Goal: Transaction & Acquisition: Complete application form

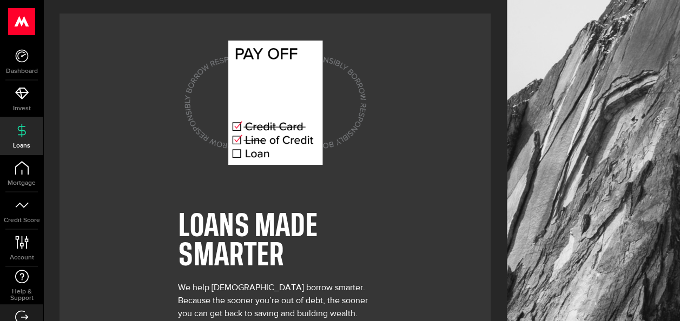
scroll to position [70, 0]
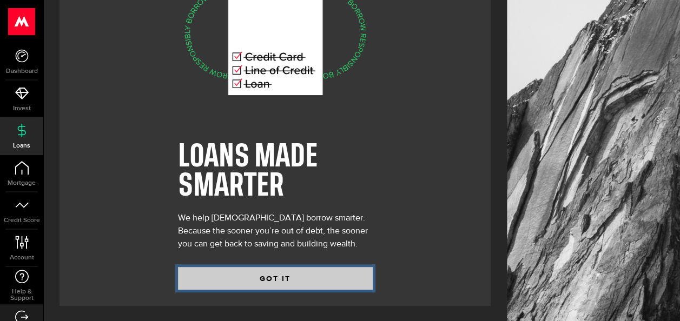
click at [274, 276] on button "GOT IT" at bounding box center [275, 278] width 195 height 23
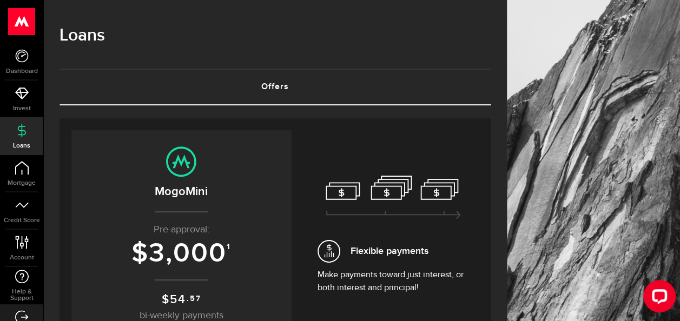
scroll to position [88, 0]
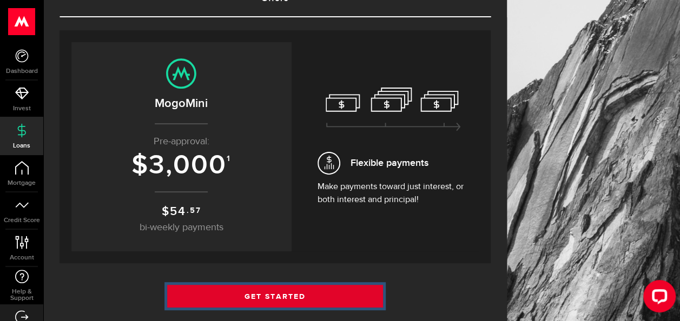
click at [283, 296] on link "Get Started" at bounding box center [275, 296] width 216 height 23
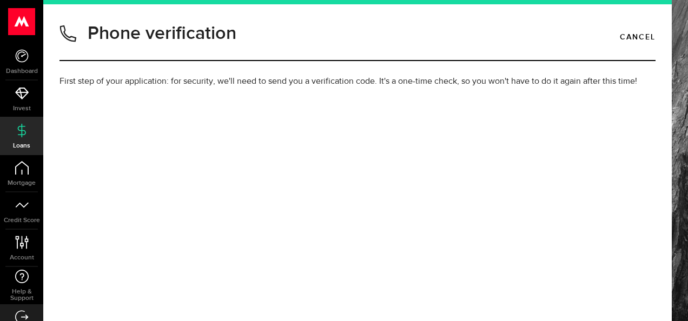
type input "6042300458"
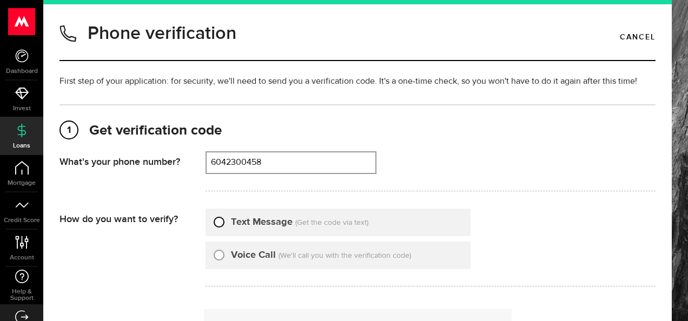
click at [220, 224] on input "Text Message" at bounding box center [219, 220] width 11 height 11
radio input "true"
type input "6042300458"
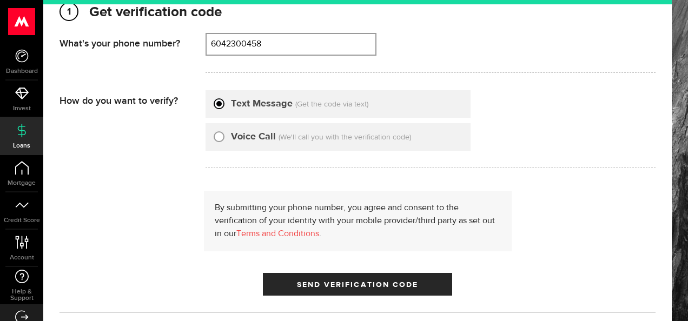
scroll to position [162, 0]
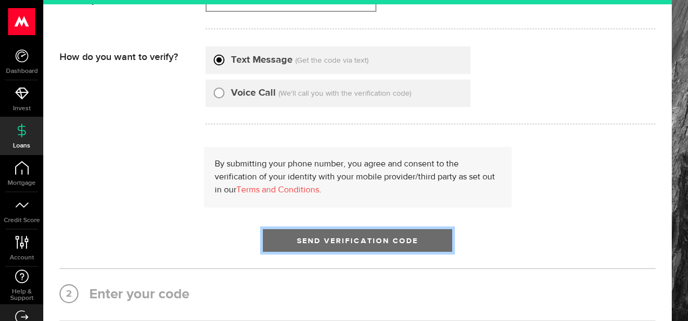
click at [370, 242] on span "Send Verification Code" at bounding box center [358, 241] width 122 height 8
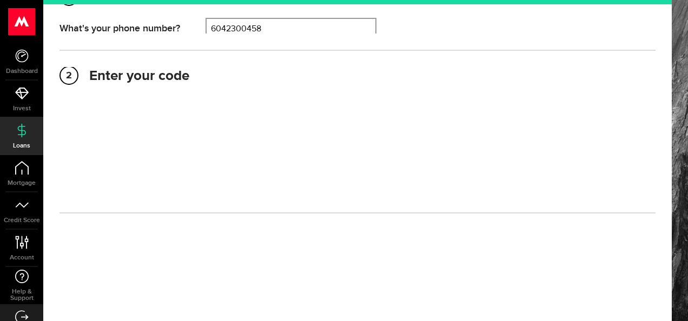
scroll to position [128, 0]
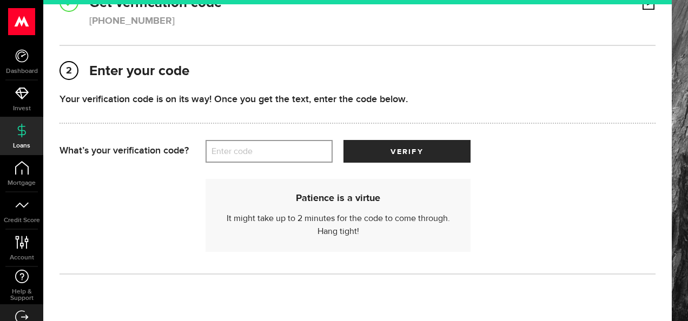
click at [264, 144] on label "Enter code" at bounding box center [269, 152] width 127 height 22
click at [264, 144] on input "Enter code" at bounding box center [269, 151] width 127 height 23
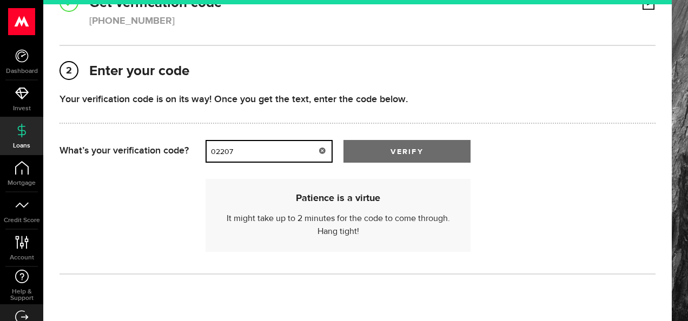
type input "02207"
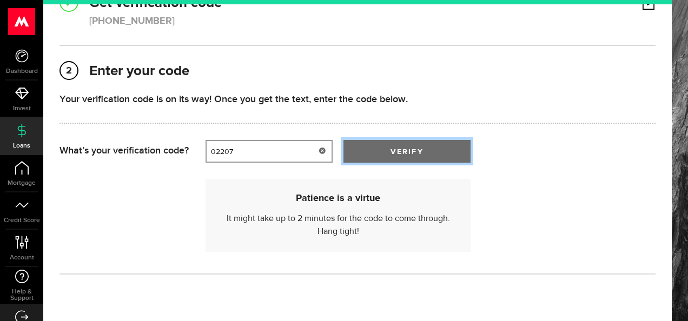
click at [396, 142] on button "verify" at bounding box center [406, 151] width 127 height 23
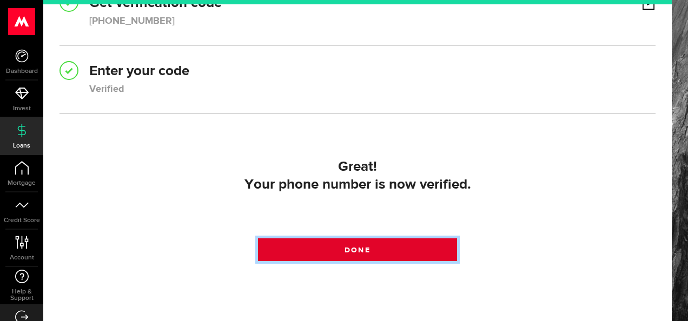
click at [349, 250] on span at bounding box center [357, 252] width 17 height 17
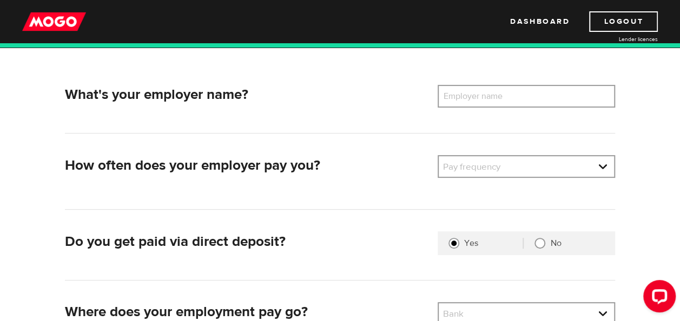
scroll to position [147, 0]
click at [506, 95] on label "Employer name" at bounding box center [481, 95] width 87 height 23
click at [506, 95] on input "Employer name" at bounding box center [526, 95] width 177 height 23
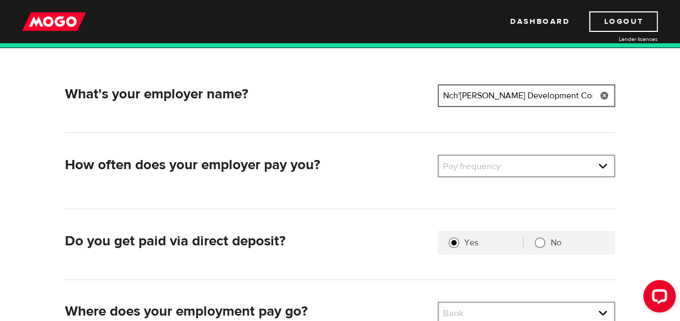
type input "Nch'kay Development Corporation"
click at [605, 165] on link at bounding box center [526, 166] width 175 height 21
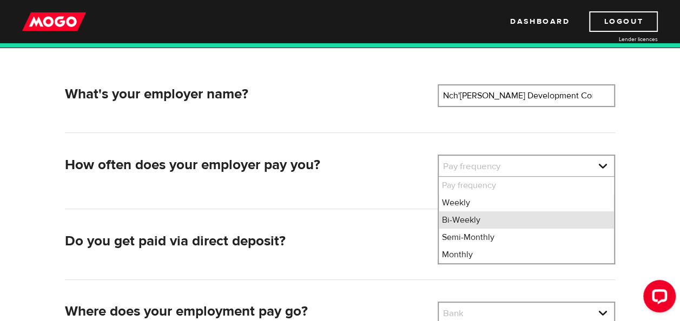
click at [463, 218] on li "Bi-Weekly" at bounding box center [526, 219] width 175 height 17
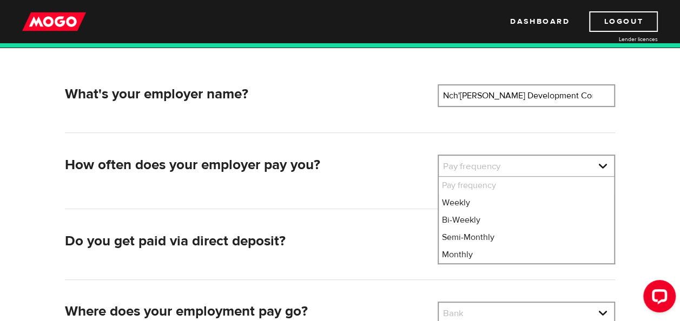
select select "2"
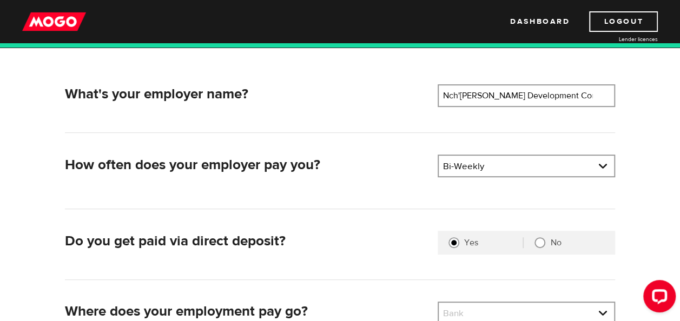
scroll to position [251, 0]
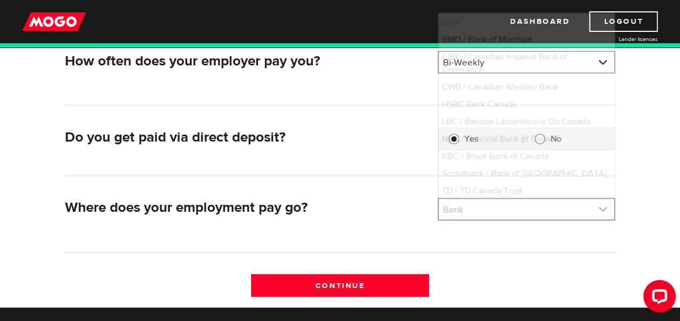
click at [597, 209] on link at bounding box center [526, 209] width 175 height 21
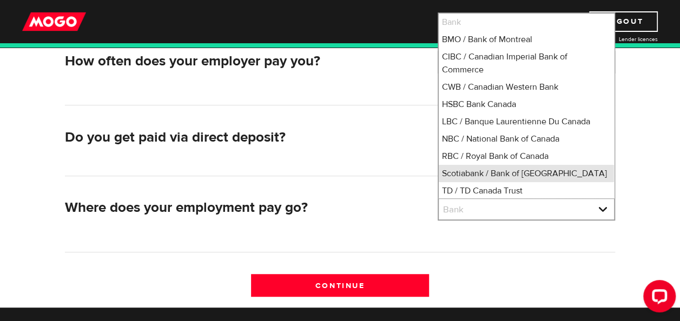
scroll to position [1, 0]
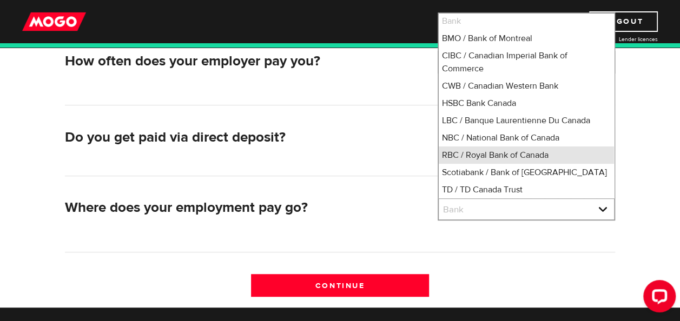
click at [506, 155] on li "RBC / Royal Bank of Canada" at bounding box center [526, 155] width 175 height 17
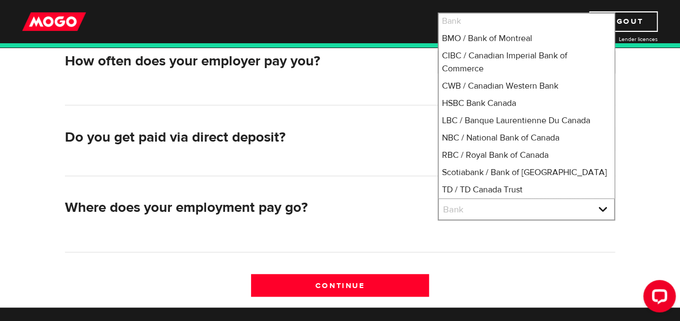
select select "8"
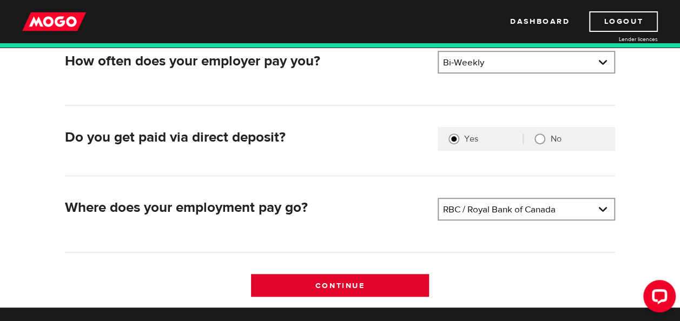
click at [346, 282] on input "Continue" at bounding box center [339, 285] width 177 height 23
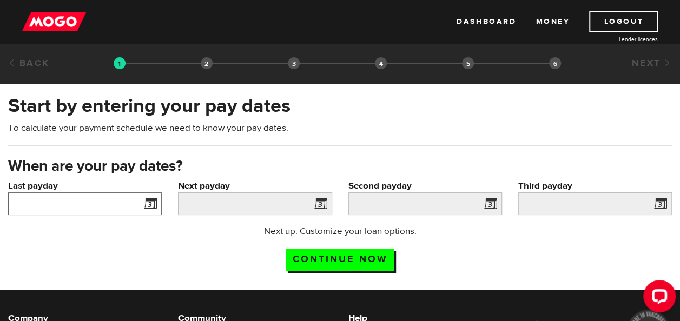
click at [71, 204] on input "Last payday" at bounding box center [85, 204] width 154 height 23
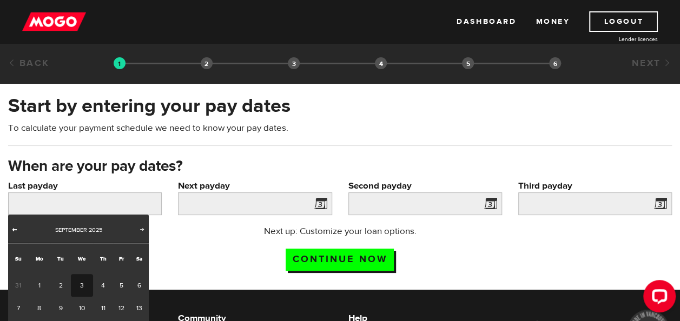
click at [12, 229] on span "Prev" at bounding box center [14, 229] width 9 height 9
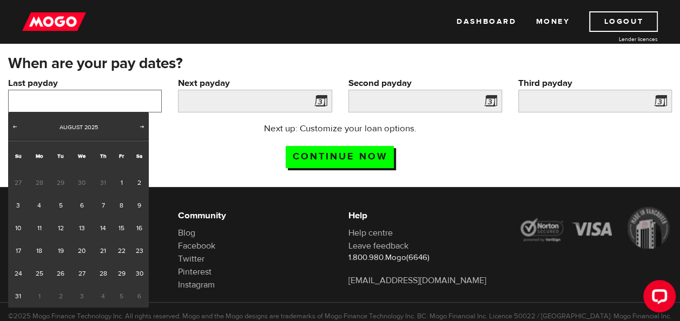
scroll to position [105, 0]
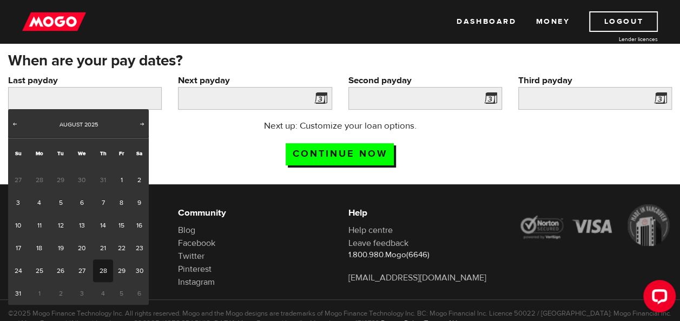
click at [105, 271] on link "28" at bounding box center [103, 271] width 20 height 23
type input "2025/08/28"
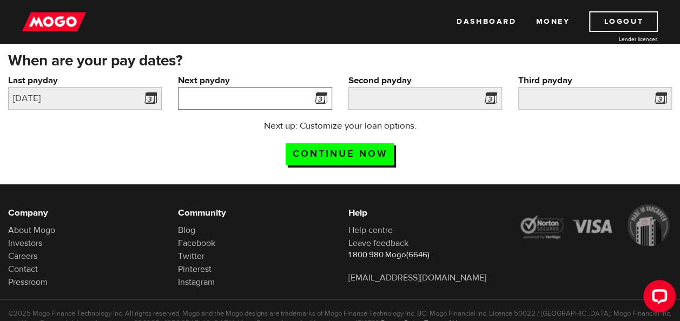
click at [256, 93] on input "Next payday" at bounding box center [255, 98] width 154 height 23
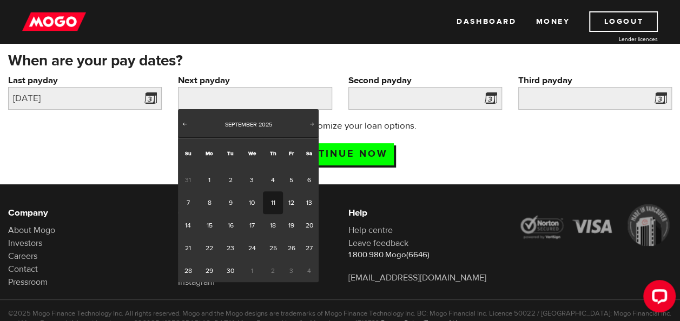
click at [268, 201] on link "11" at bounding box center [273, 202] width 20 height 23
type input "2025/09/11"
type input "2025/9/25"
type input "2025/10/9"
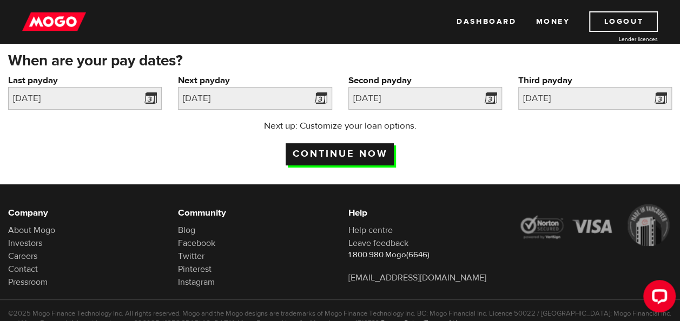
click at [332, 150] on input "Continue now" at bounding box center [340, 154] width 108 height 22
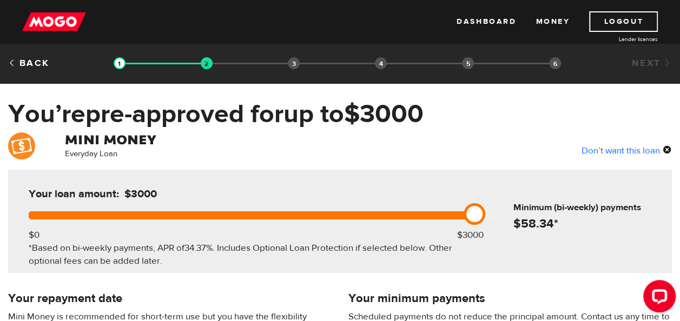
click at [479, 214] on link at bounding box center [474, 214] width 22 height 22
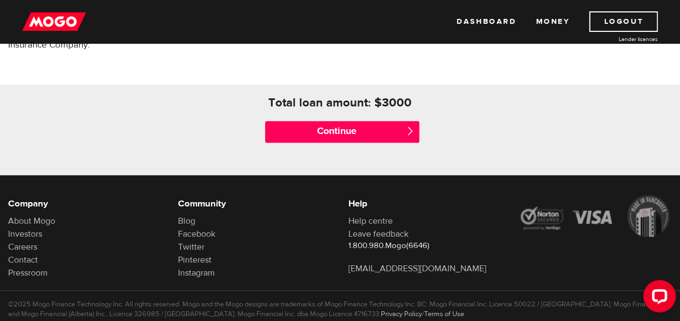
scroll to position [499, 0]
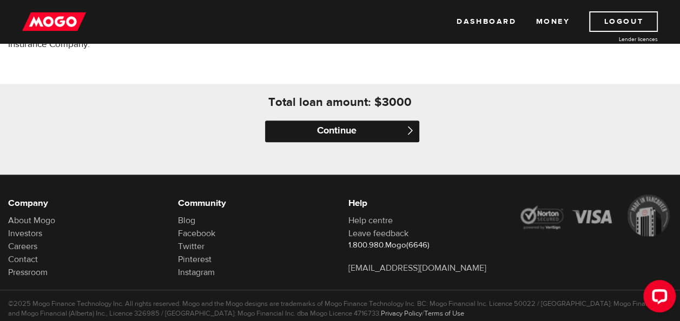
click at [364, 136] on input "Continue" at bounding box center [342, 132] width 154 height 22
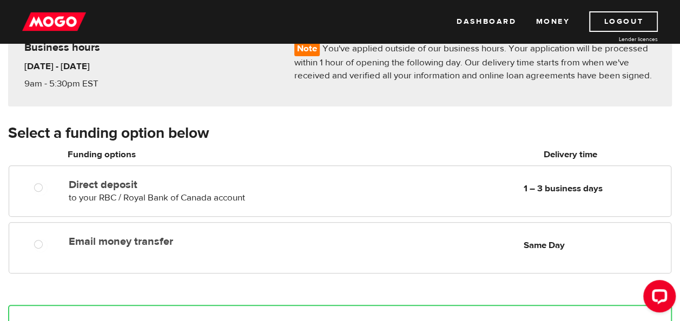
scroll to position [116, 0]
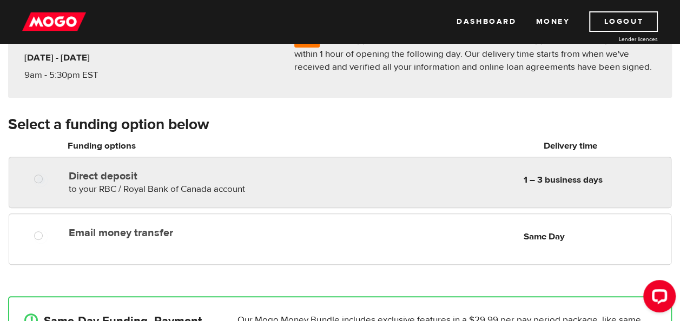
radio input "true"
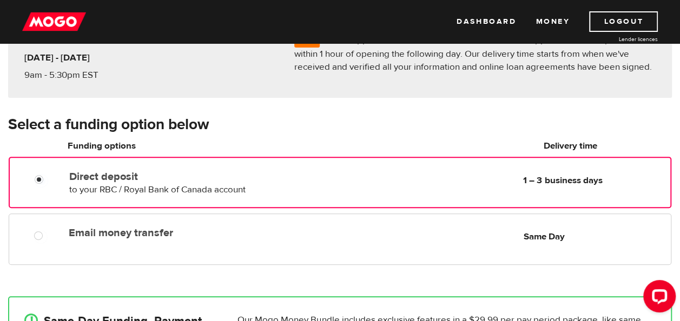
click at [227, 175] on label "Direct deposit" at bounding box center [190, 176] width 243 height 13
click at [48, 175] on input "Direct deposit" at bounding box center [42, 181] width 14 height 14
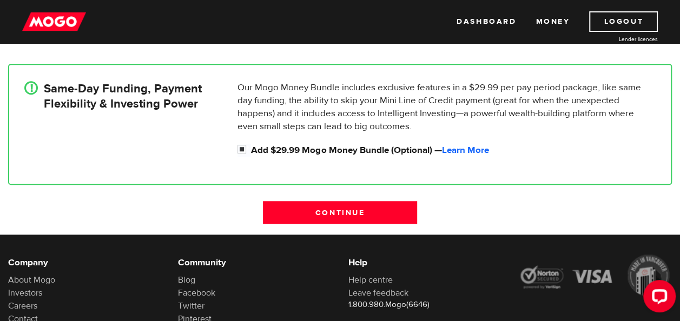
scroll to position [349, 0]
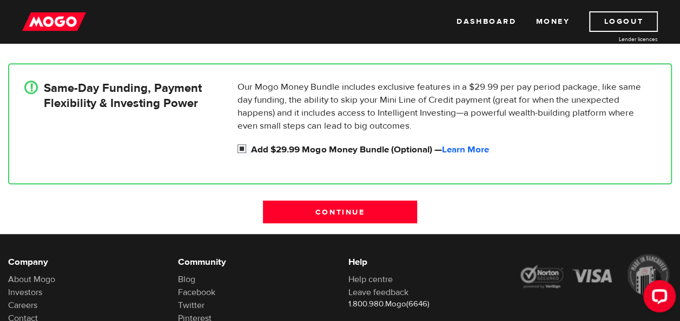
click at [240, 145] on input "Add $29.99 Mogo Money Bundle (Optional) — Learn More" at bounding box center [244, 150] width 14 height 14
checkbox input "false"
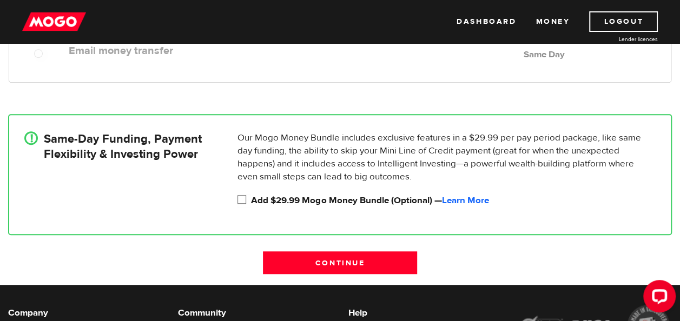
scroll to position [309, 0]
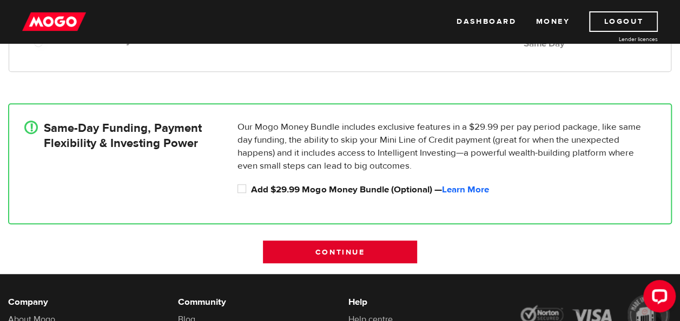
click at [337, 252] on input "Continue" at bounding box center [340, 252] width 154 height 23
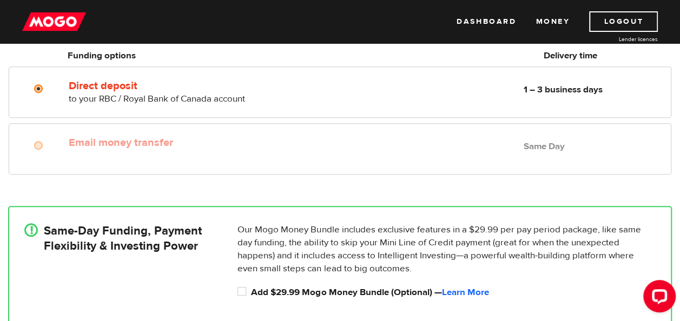
scroll to position [150, 0]
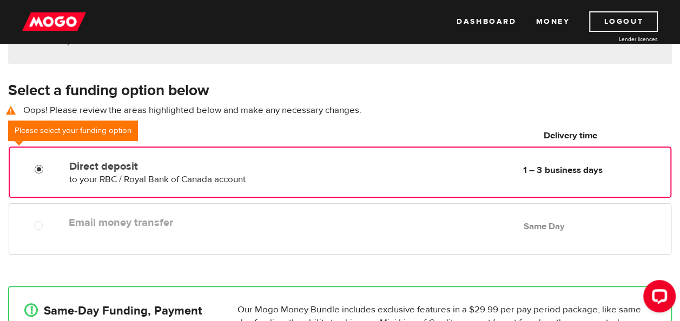
radio input "true"
click at [40, 170] on input "Direct deposit" at bounding box center [42, 171] width 14 height 14
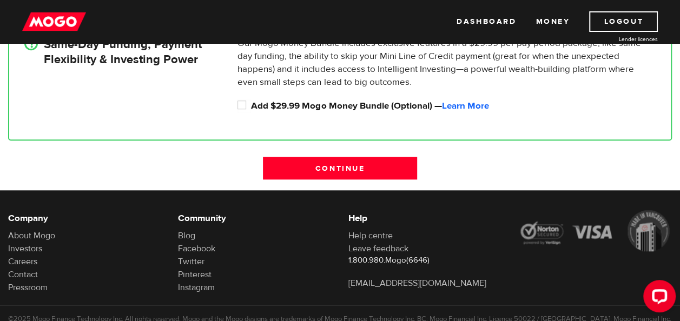
scroll to position [418, 0]
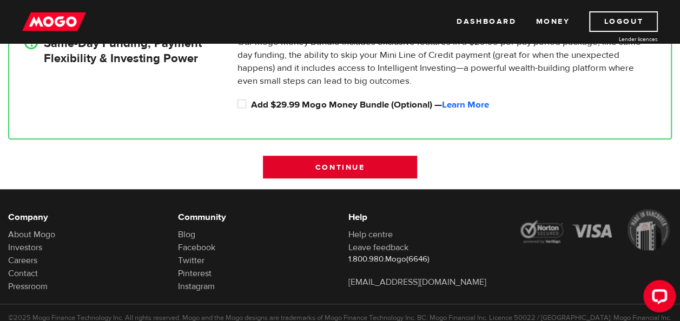
click at [346, 174] on input "Continue" at bounding box center [340, 167] width 154 height 23
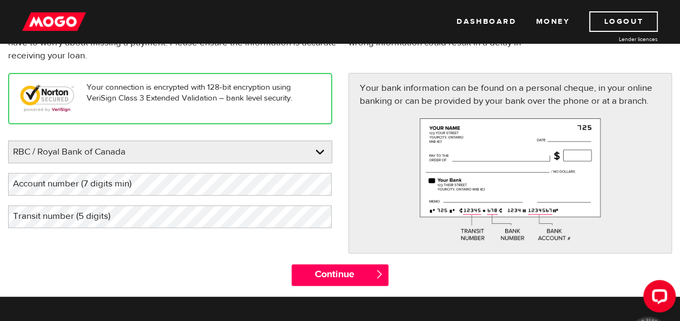
scroll to position [112, 0]
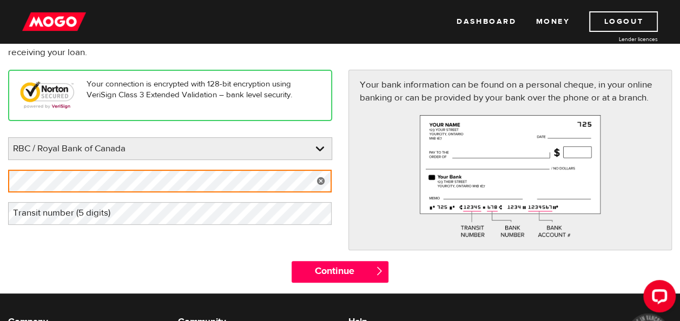
click at [131, 218] on label "Transit number (5 digits)" at bounding box center [70, 213] width 124 height 22
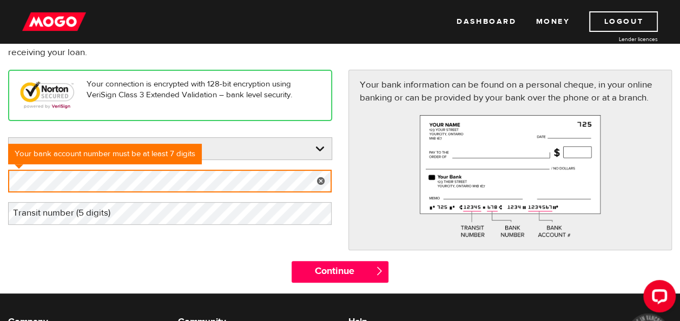
click at [103, 223] on label "Transit number (5 digits)" at bounding box center [70, 213] width 124 height 22
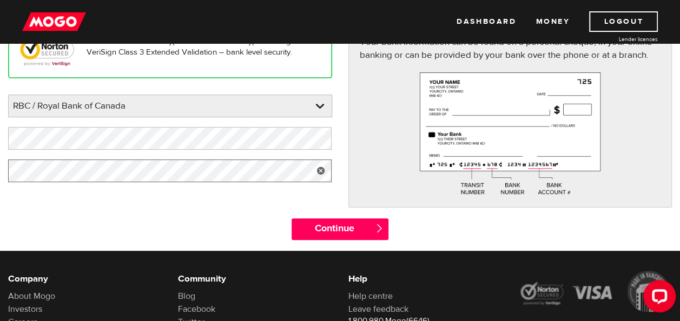
scroll to position [170, 0]
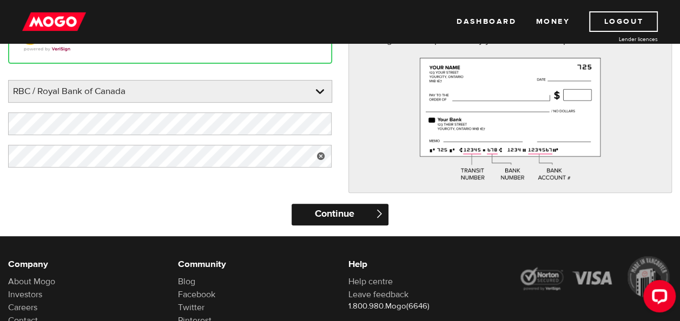
click at [359, 213] on input "Continue" at bounding box center [339, 215] width 97 height 22
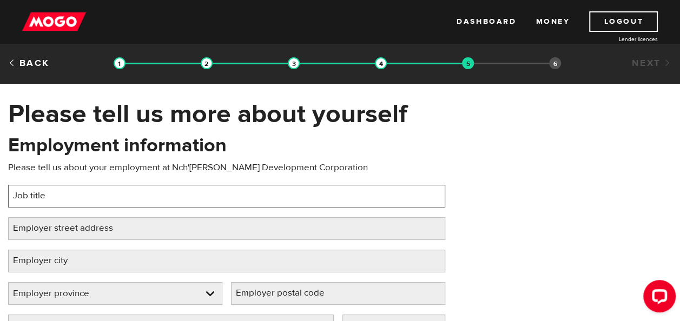
click at [218, 189] on input "Job title" at bounding box center [226, 196] width 437 height 23
type input "Desktop Support Specialist"
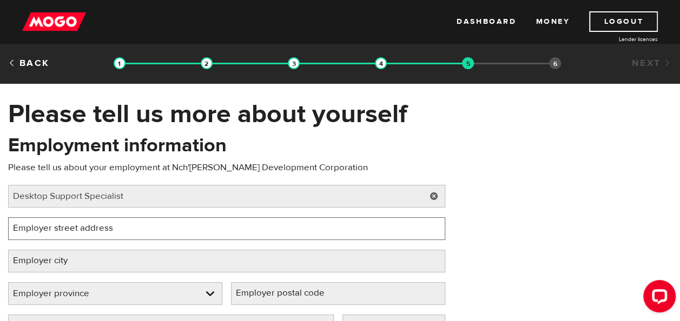
click at [172, 227] on input "Employer street address" at bounding box center [226, 228] width 437 height 23
type input "[STREET_ADDRESS]"
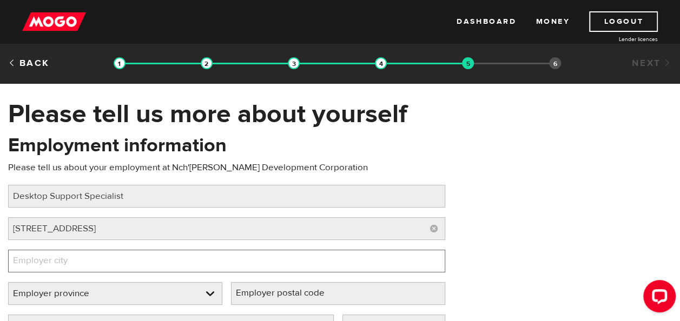
click at [141, 259] on input "Employer city" at bounding box center [226, 261] width 437 height 23
type input "[GEOGRAPHIC_DATA]"
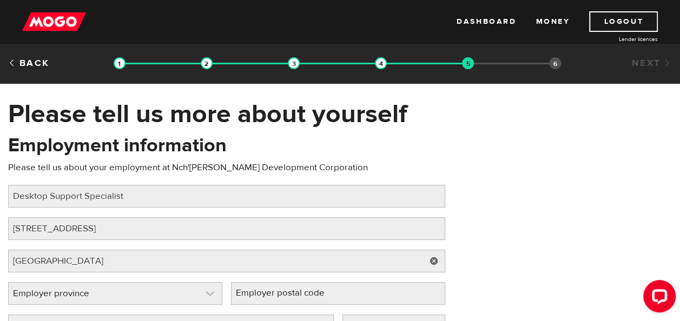
click at [198, 288] on link at bounding box center [115, 294] width 213 height 22
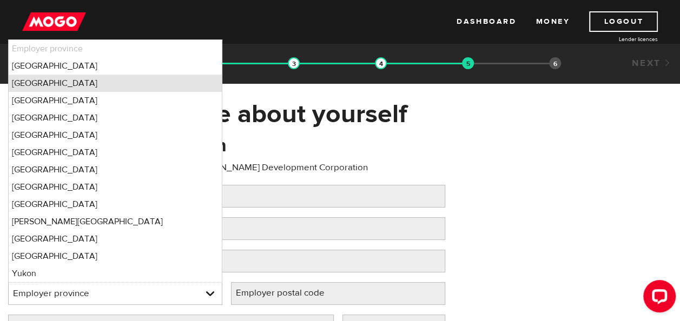
click at [71, 81] on li "[GEOGRAPHIC_DATA]" at bounding box center [115, 83] width 213 height 17
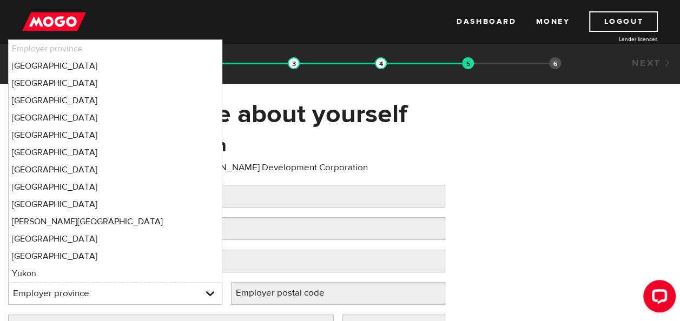
select select "BC"
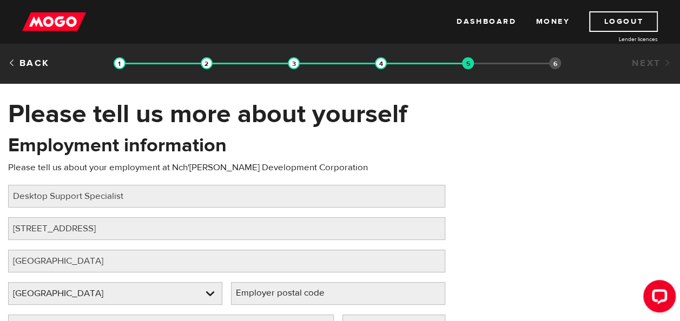
click at [301, 289] on label "Employer postal code" at bounding box center [289, 293] width 116 height 22
click at [301, 289] on input "Employer postal code" at bounding box center [338, 293] width 214 height 23
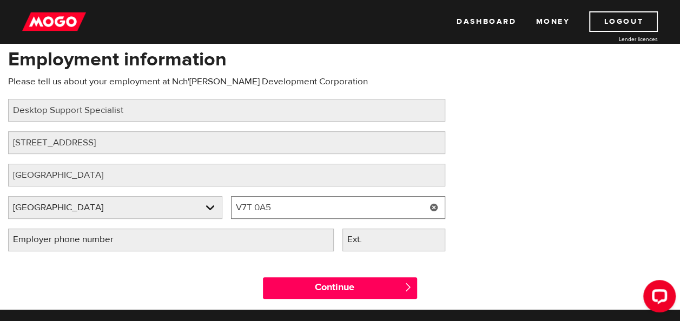
scroll to position [87, 0]
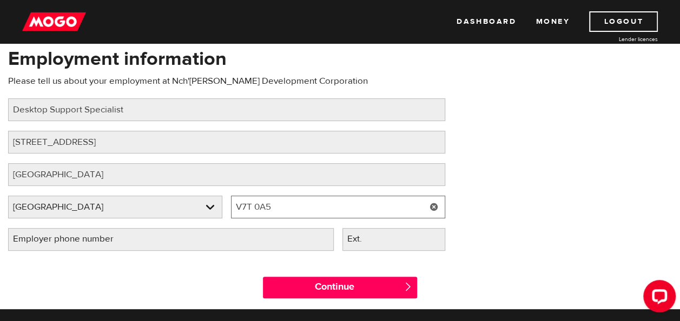
type input "V7T 0A5"
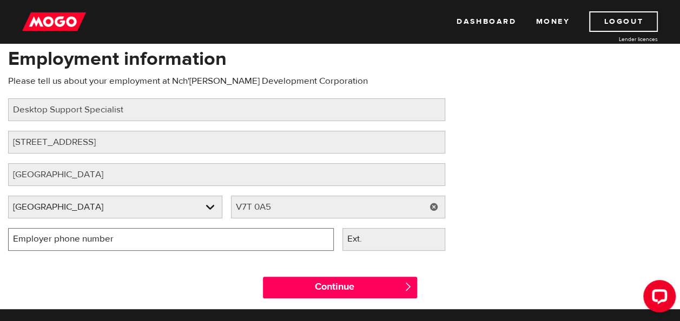
click at [148, 238] on input "Employer phone number" at bounding box center [171, 239] width 326 height 23
type input "[PHONE_NUMBER]"
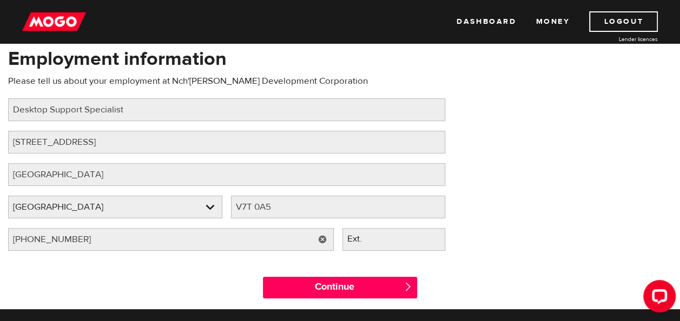
click at [547, 244] on div "Employment information Please tell us about your employment at Nch'[PERSON_NAME…" at bounding box center [340, 153] width 680 height 215
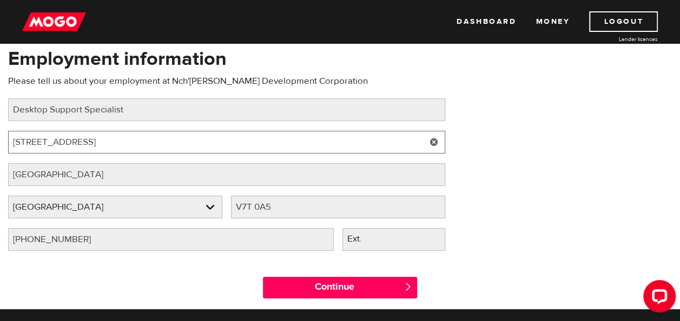
click at [29, 142] on input "[STREET_ADDRESS]" at bounding box center [226, 142] width 437 height 23
type input "[STREET_ADDRESS]"
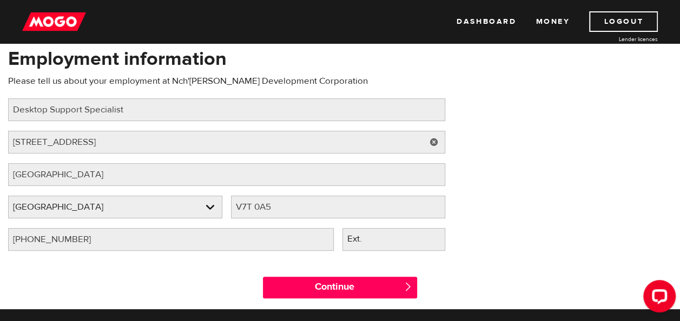
click at [587, 188] on div "Employment information Please tell us about your employment at Nch'[PERSON_NAME…" at bounding box center [340, 153] width 680 height 215
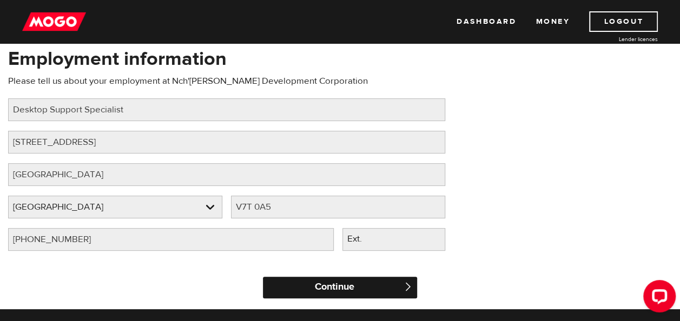
click at [354, 293] on input "Continue" at bounding box center [340, 288] width 154 height 22
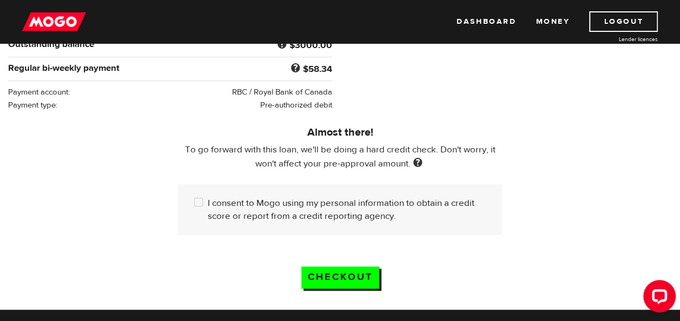
scroll to position [259, 0]
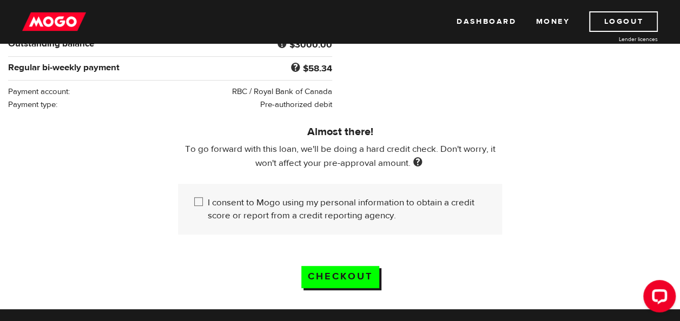
click at [197, 198] on input "I consent to Mogo using my personal information to obtain a credit score or rep…" at bounding box center [201, 203] width 14 height 14
checkbox input "true"
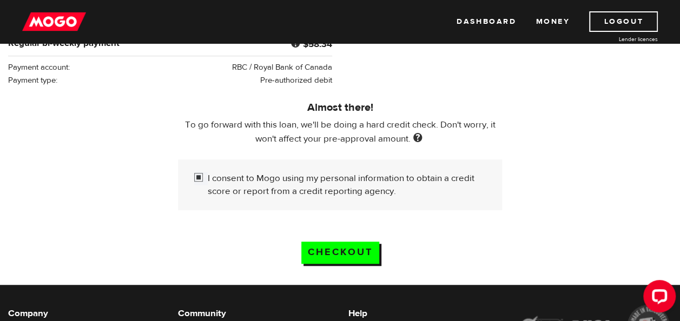
scroll to position [289, 0]
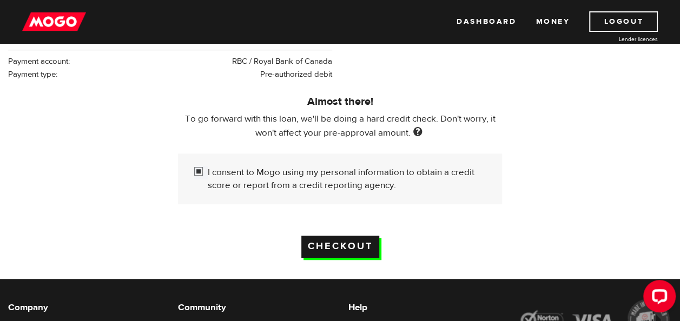
click at [340, 242] on input "Checkout" at bounding box center [340, 247] width 78 height 22
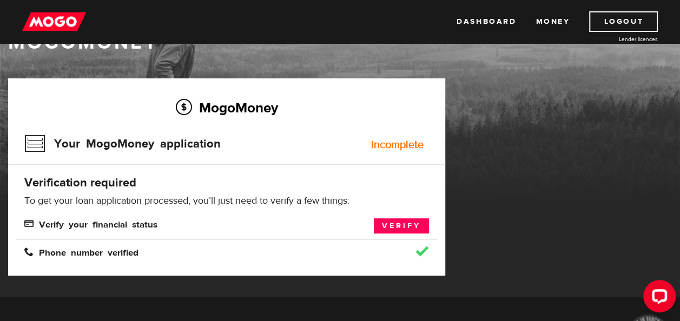
scroll to position [51, 0]
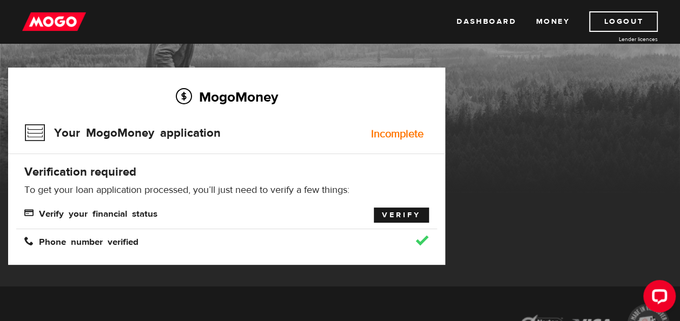
click at [403, 215] on link "Verify" at bounding box center [401, 215] width 55 height 15
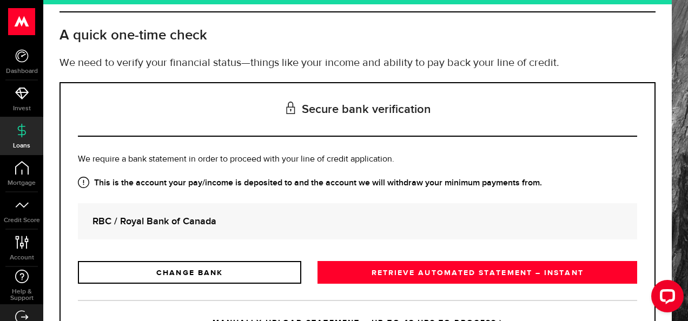
scroll to position [80, 0]
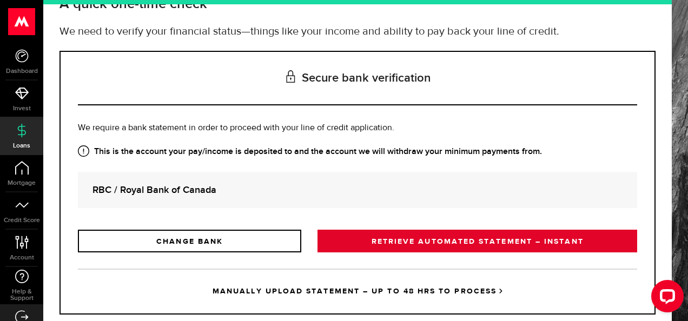
click at [447, 238] on link "RETRIEVE AUTOMATED STATEMENT – INSTANT" at bounding box center [477, 241] width 320 height 23
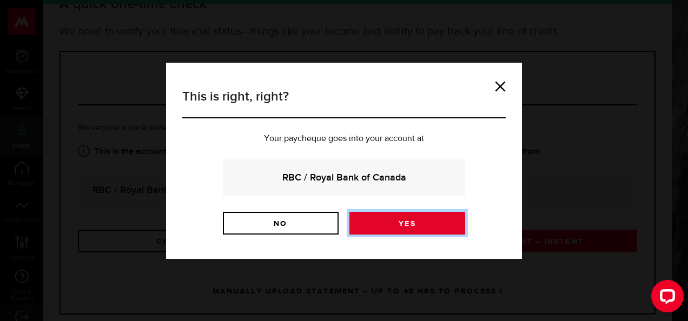
click at [399, 224] on link "Yes" at bounding box center [407, 223] width 116 height 23
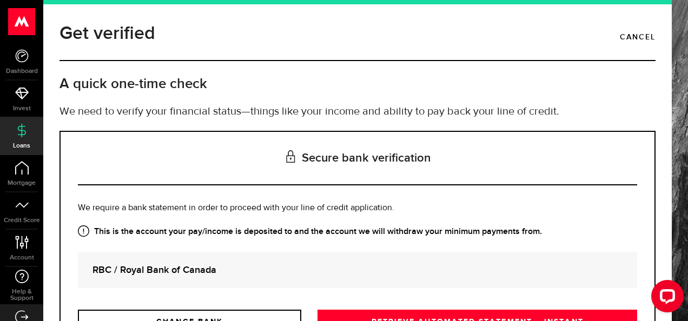
scroll to position [105, 0]
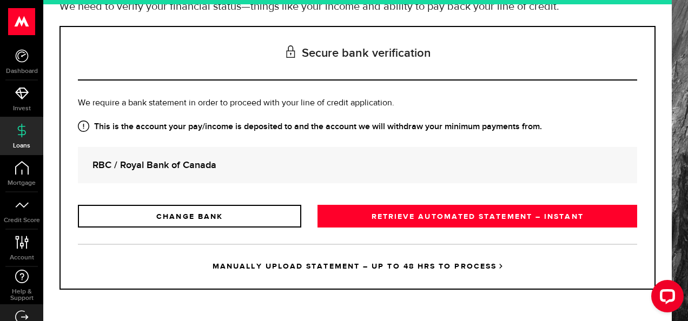
click at [330, 264] on link "MANUALLY UPLOAD STATEMENT – UP TO 48 HRS TO PROCESS" at bounding box center [357, 266] width 559 height 45
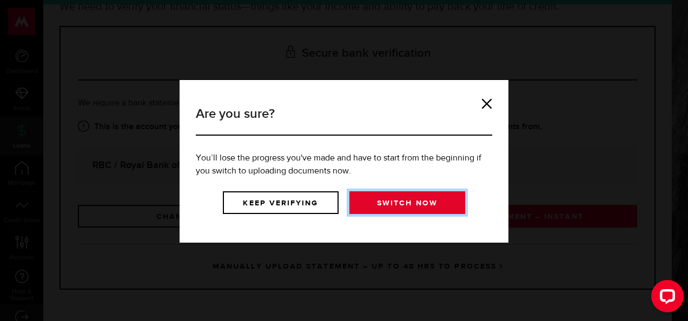
click at [417, 201] on link "Switch now" at bounding box center [407, 202] width 116 height 23
